Goal: Task Accomplishment & Management: Use online tool/utility

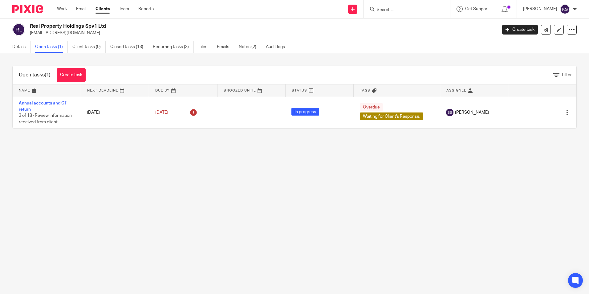
click at [386, 8] on input "Search" at bounding box center [403, 10] width 55 height 6
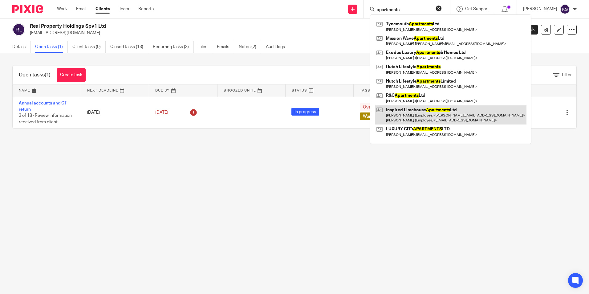
type input "apartments"
click at [452, 116] on link at bounding box center [451, 114] width 152 height 19
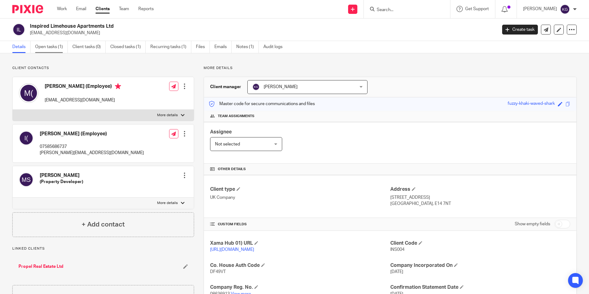
click at [44, 43] on link "Open tasks (1)" at bounding box center [51, 47] width 33 height 12
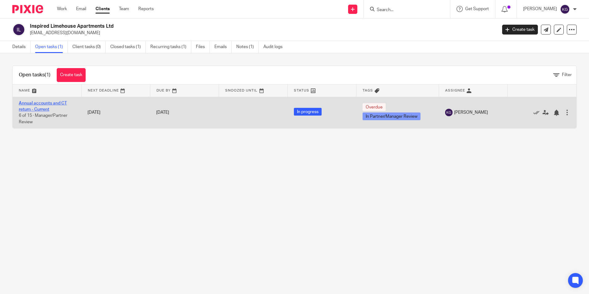
click at [36, 103] on link "Annual accounts and CT return - Current" at bounding box center [43, 106] width 48 height 10
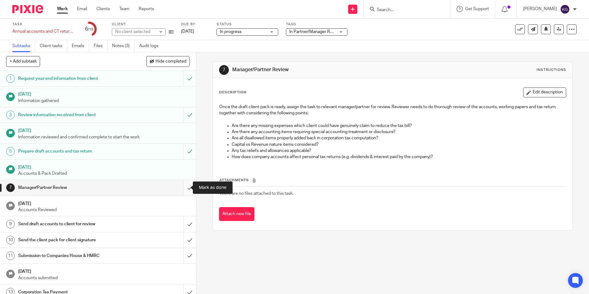
click at [181, 191] on input "submit" at bounding box center [98, 187] width 196 height 15
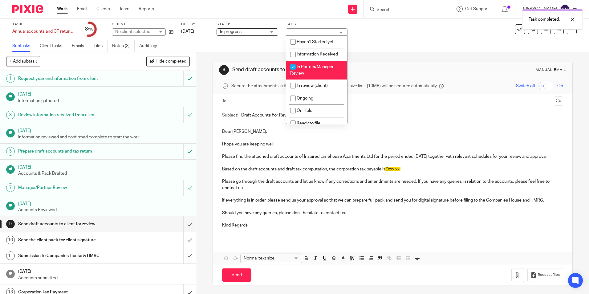
click at [314, 73] on li "In Partner/Manager Review" at bounding box center [316, 70] width 61 height 19
checkbox input "false"
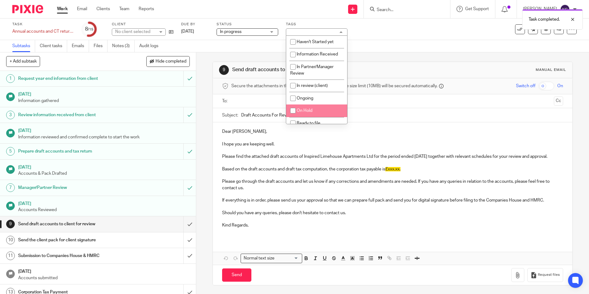
scroll to position [31, 0]
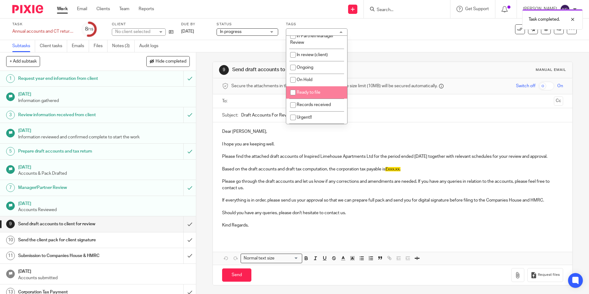
click at [311, 95] on li "Ready to file" at bounding box center [316, 92] width 61 height 13
checkbox input "true"
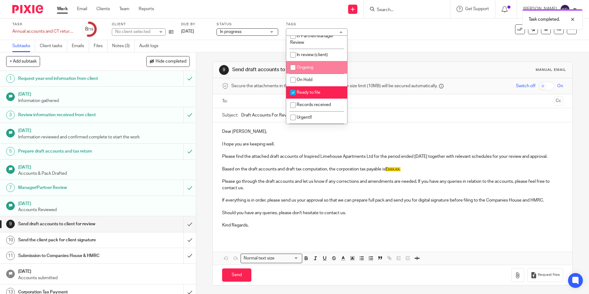
click at [364, 49] on div "Subtasks Client tasks Emails Files Notes (3) Audit logs" at bounding box center [294, 46] width 589 height 12
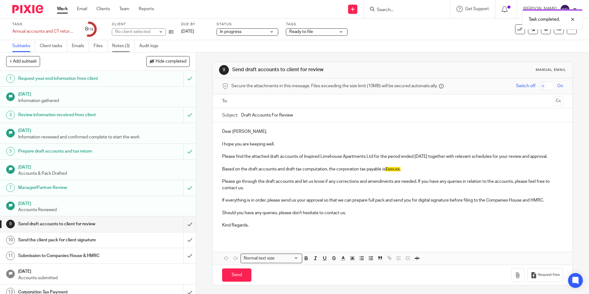
click at [126, 47] on link "Notes (3)" at bounding box center [123, 46] width 22 height 12
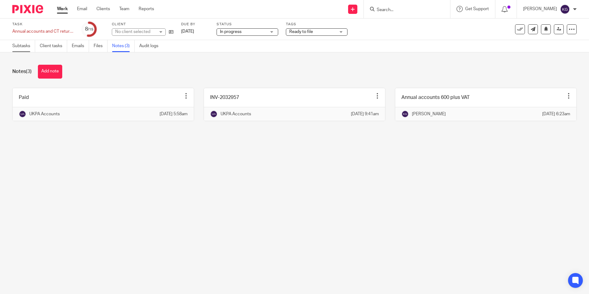
click at [26, 47] on link "Subtasks" at bounding box center [23, 46] width 23 height 12
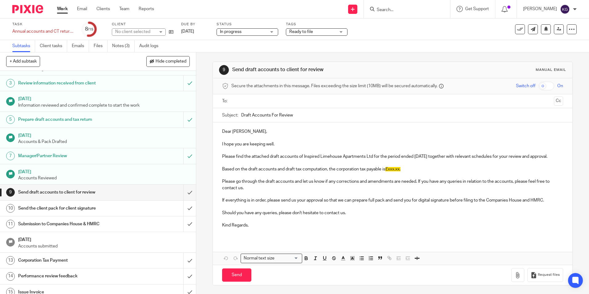
scroll to position [38, 0]
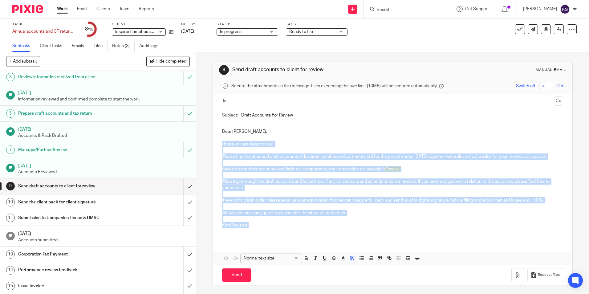
drag, startPoint x: 220, startPoint y: 142, endPoint x: 315, endPoint y: 231, distance: 130.5
click at [315, 231] on div "Dear [PERSON_NAME], I hope you are keeping well. Please find the attached draft…" at bounding box center [392, 180] width 359 height 117
copy div "I hope you are keeping well. Please find the attached draft accounts of Inspire…"
click at [323, 34] on span "Ready to file" at bounding box center [312, 32] width 46 height 6
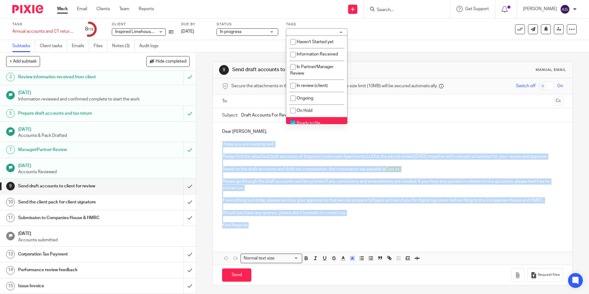
click at [312, 119] on li "Ready to file" at bounding box center [316, 123] width 61 height 13
checkbox input "false"
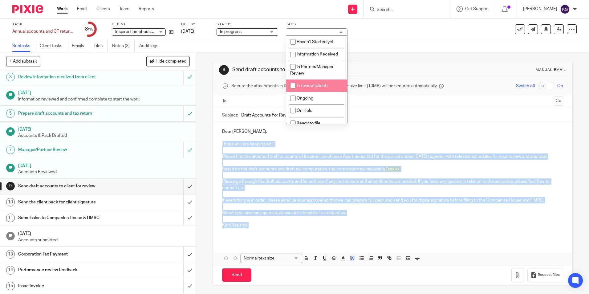
click at [320, 83] on span "In review (client)" at bounding box center [312, 85] width 31 height 4
checkbox input "true"
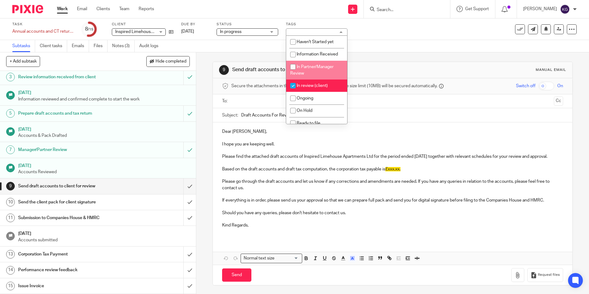
click at [378, 48] on div "Subtasks Client tasks Emails Files Notes (3) Audit logs" at bounding box center [294, 46] width 589 height 12
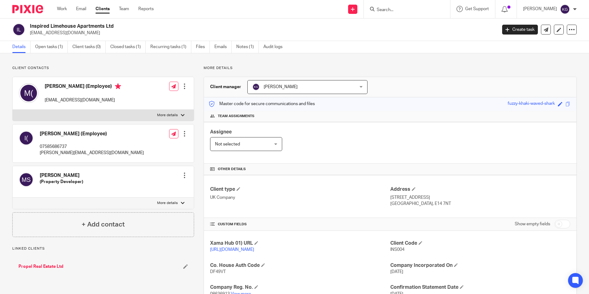
scroll to position [92, 0]
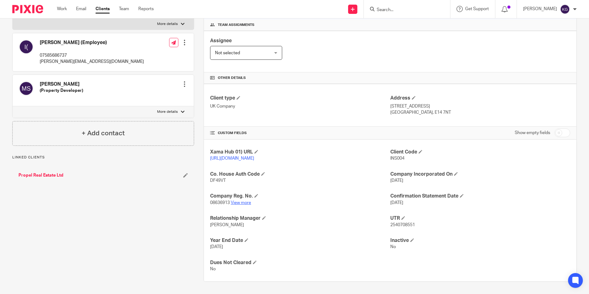
click at [245, 205] on link "View more" at bounding box center [241, 202] width 20 height 4
